Goal: Check status: Check status

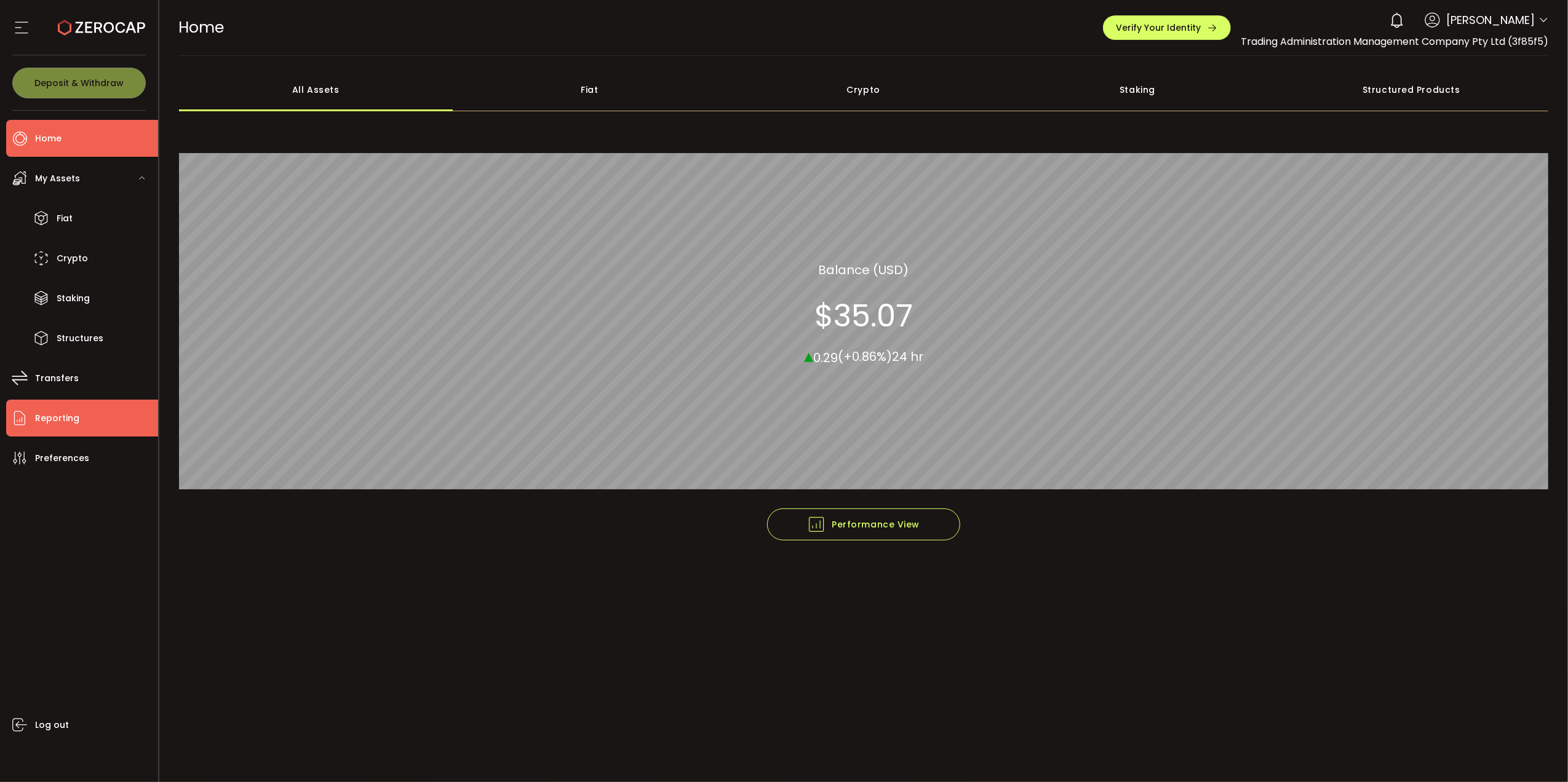
click at [69, 424] on span "Reporting" at bounding box center [57, 419] width 44 height 18
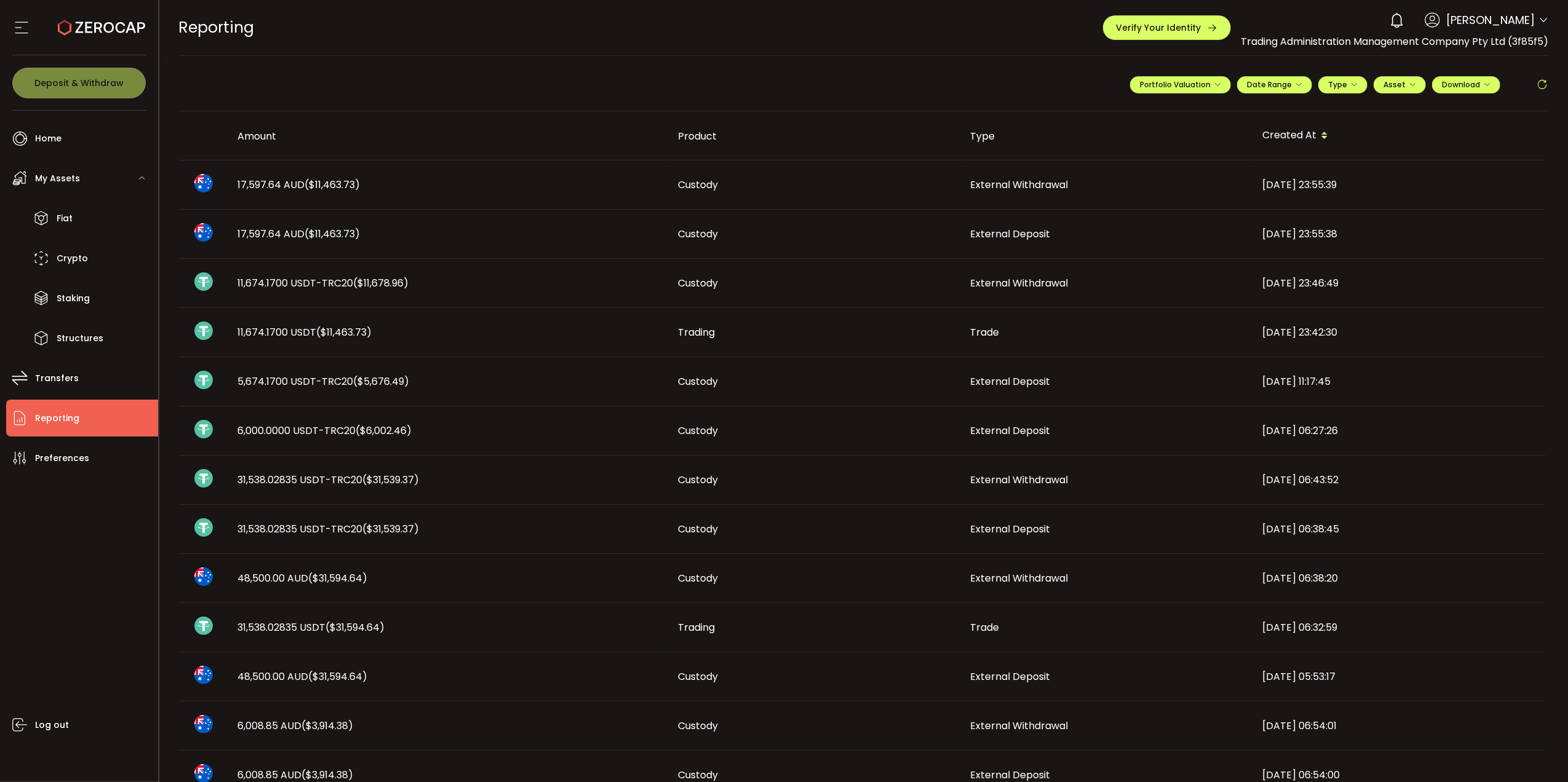
drag, startPoint x: 318, startPoint y: 449, endPoint x: 184, endPoint y: 379, distance: 151.2
click at [184, 379] on tbody "17,597.64 AUD ($11,463.73) Custody External Withdrawal [DATE] 23:55:39 17,597.6…" at bounding box center [862, 652] width 1366 height 984
click at [790, 436] on div "Custody" at bounding box center [814, 431] width 292 height 14
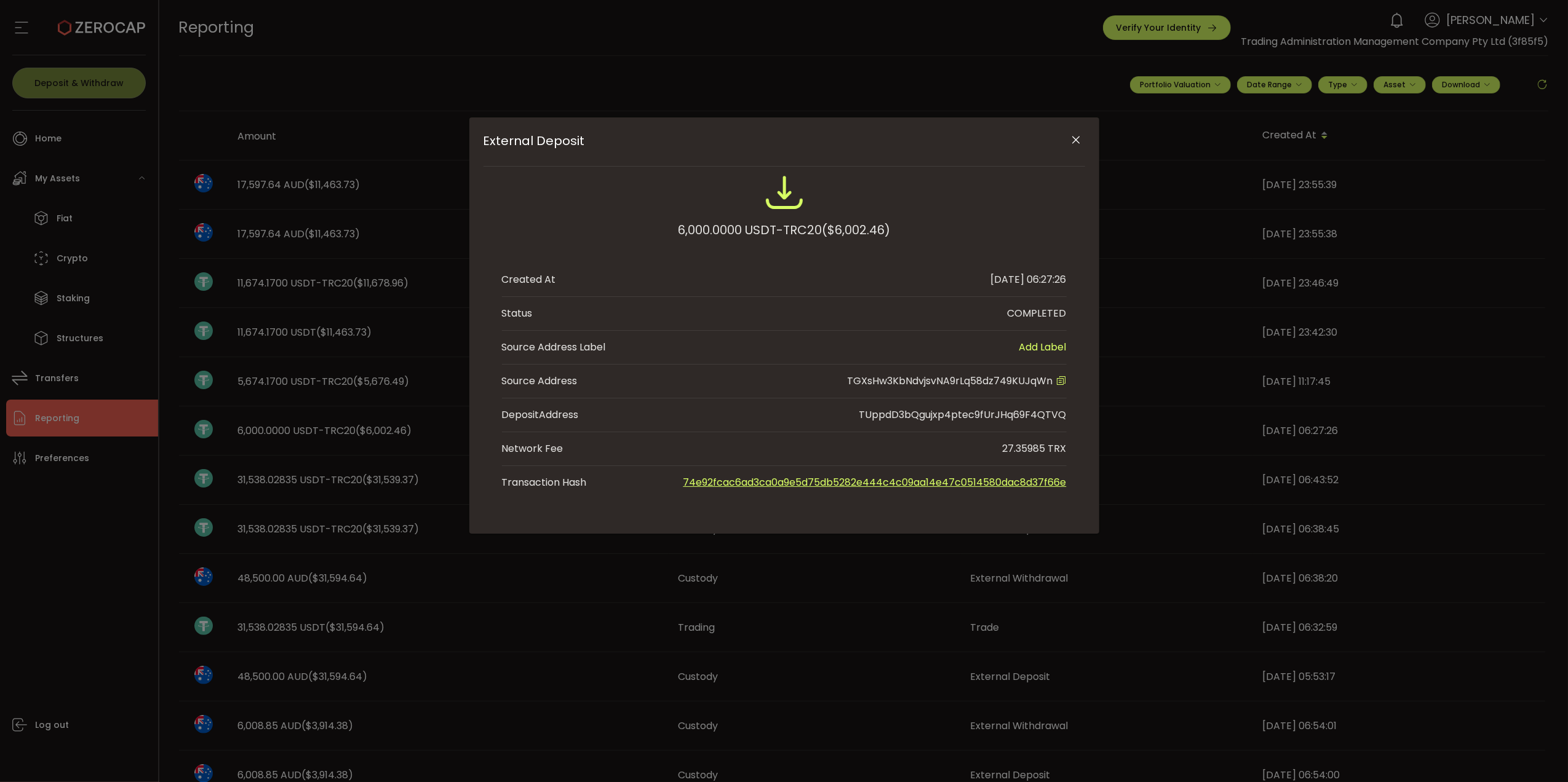
click at [1079, 138] on icon "Close" at bounding box center [1076, 140] width 12 height 12
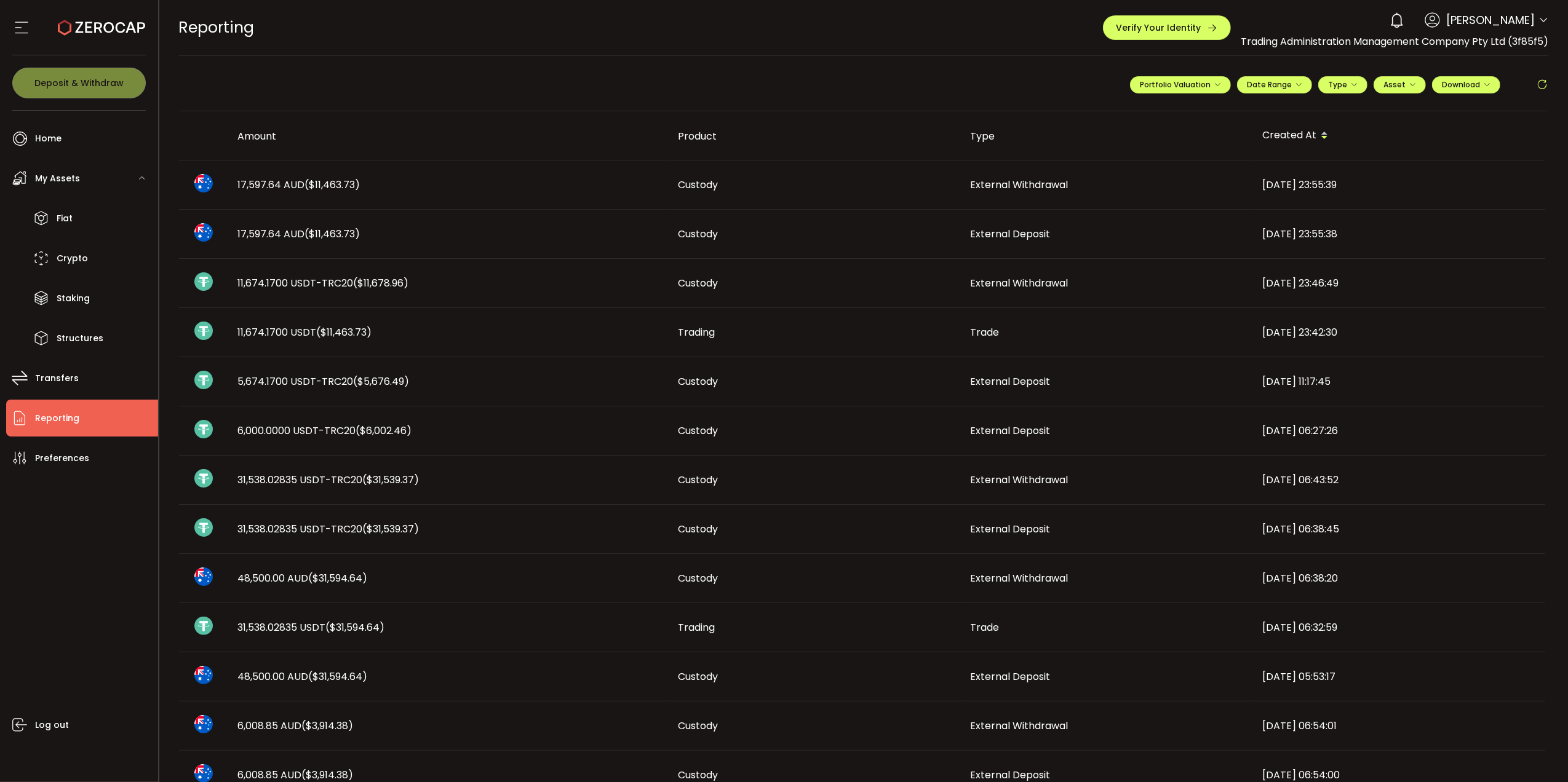
drag, startPoint x: 1386, startPoint y: 436, endPoint x: 239, endPoint y: 375, distance: 1148.6
click at [239, 375] on tbody "17,597.64 AUD ($11,463.73) Custody External Withdrawal [DATE] 23:55:39 17,597.6…" at bounding box center [862, 652] width 1366 height 984
click at [104, 522] on div "Log out" at bounding box center [82, 625] width 152 height 296
drag, startPoint x: 287, startPoint y: 379, endPoint x: 235, endPoint y: 383, distance: 52.2
click at [235, 383] on div "5,674.1700 USDT-TRC20 ($5,676.49)" at bounding box center [449, 382] width 441 height 14
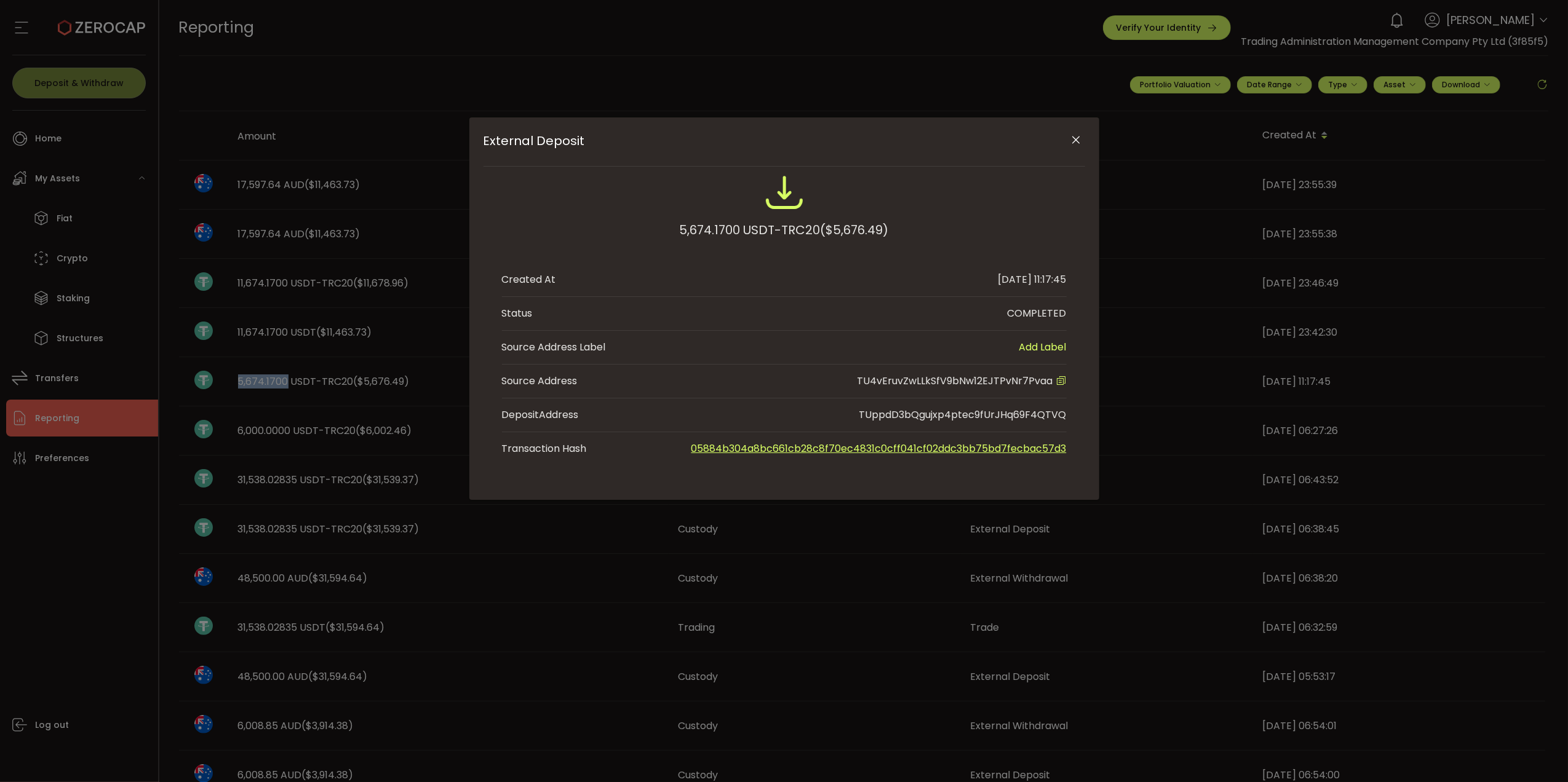
click at [1071, 145] on icon "Close" at bounding box center [1076, 140] width 12 height 12
